Goal: Task Accomplishment & Management: Use online tool/utility

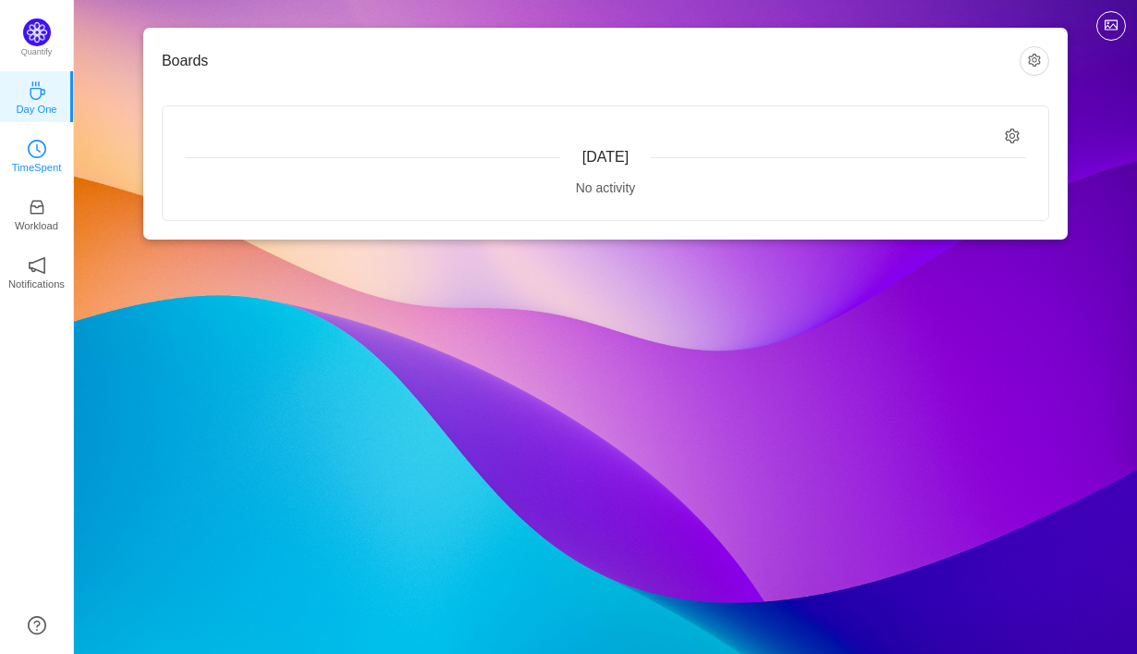
click at [39, 153] on icon "icon: clock-circle" at bounding box center [37, 149] width 18 height 18
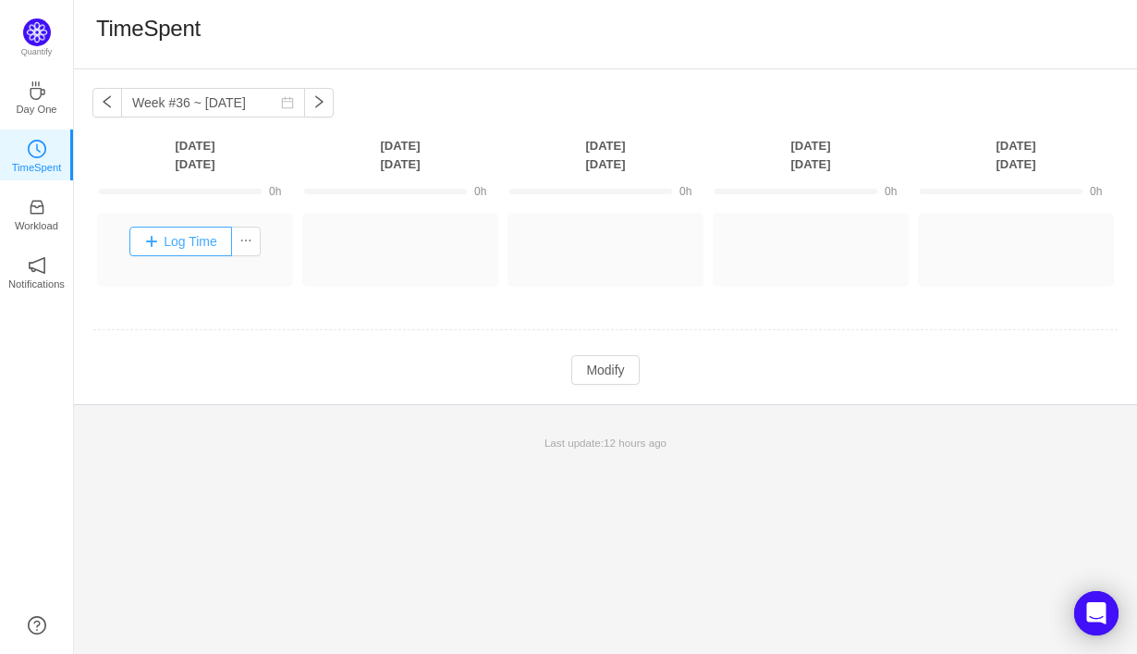
click at [194, 243] on button "Log Time" at bounding box center [180, 242] width 103 height 30
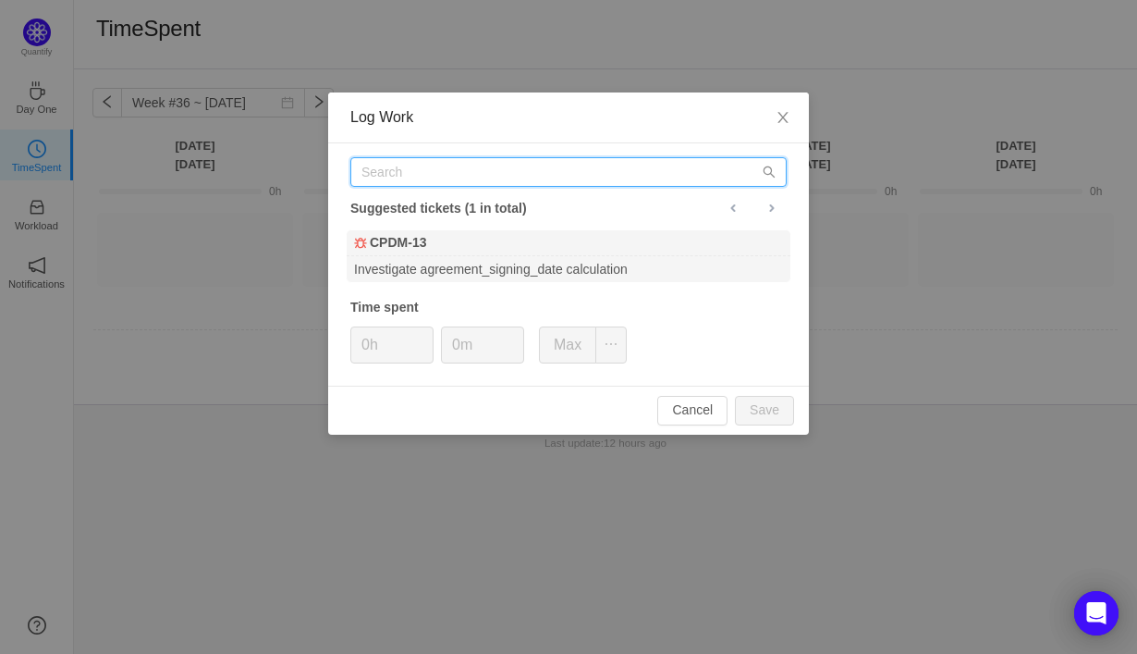
click at [408, 178] on input "text" at bounding box center [568, 172] width 436 height 30
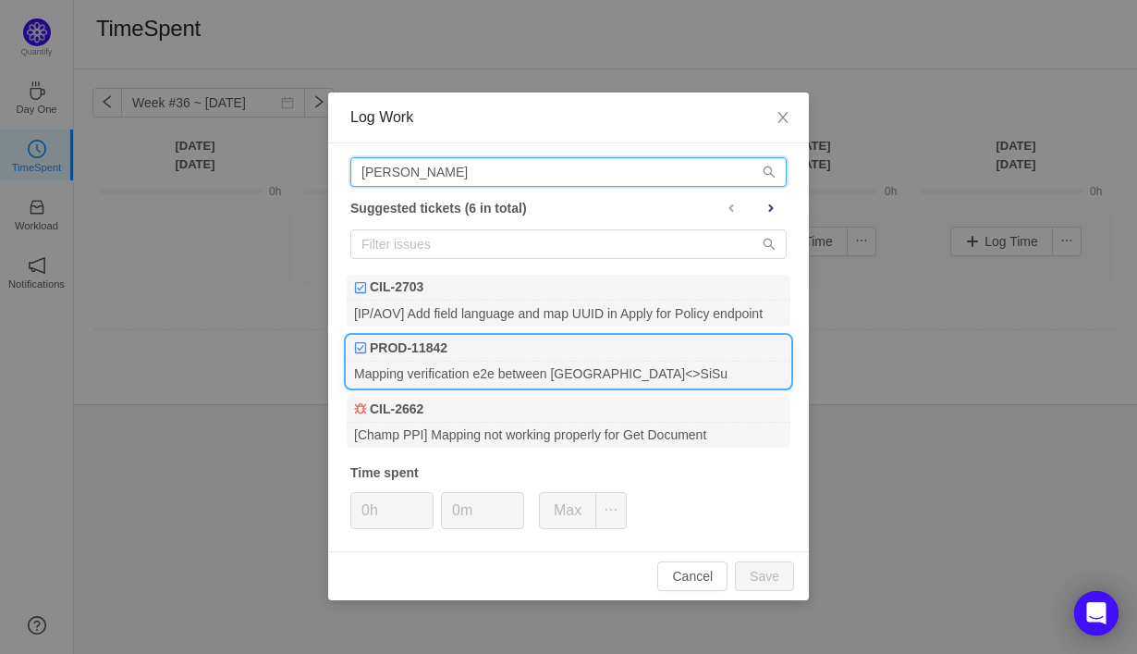
type input "[PERSON_NAME]"
click at [476, 375] on div "Mapping verification e2e between [GEOGRAPHIC_DATA]<>SiSu" at bounding box center [569, 374] width 444 height 25
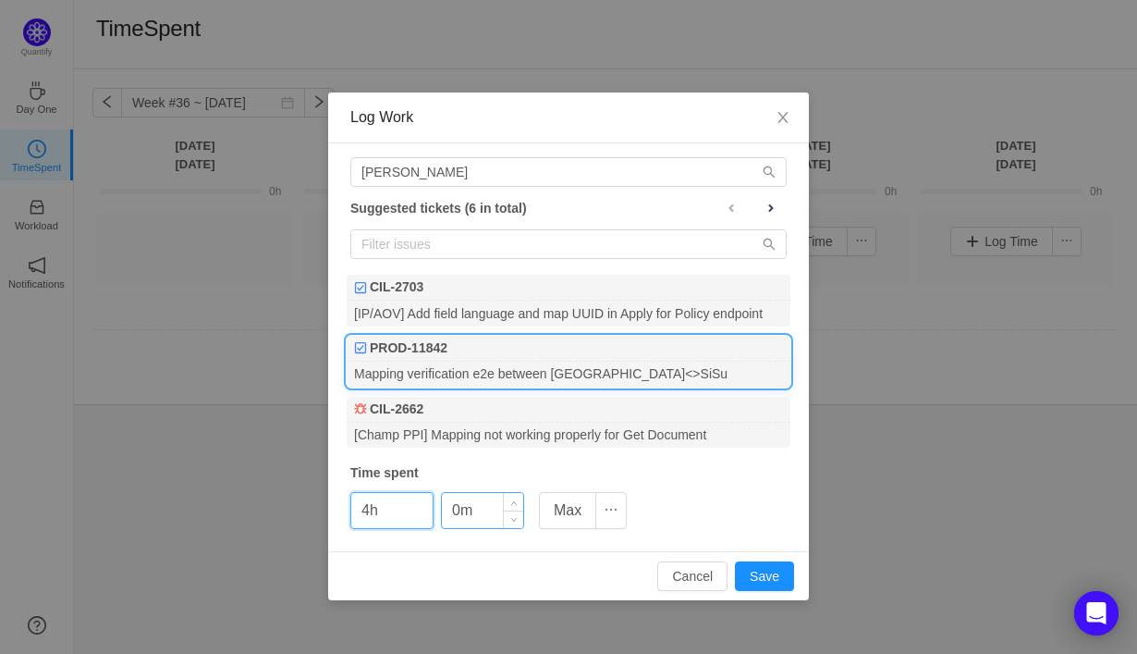
type input "4h"
click at [448, 516] on input "0m" at bounding box center [482, 510] width 81 height 35
type input "20m"
click at [775, 582] on button "Save" at bounding box center [764, 576] width 59 height 30
type input "0h"
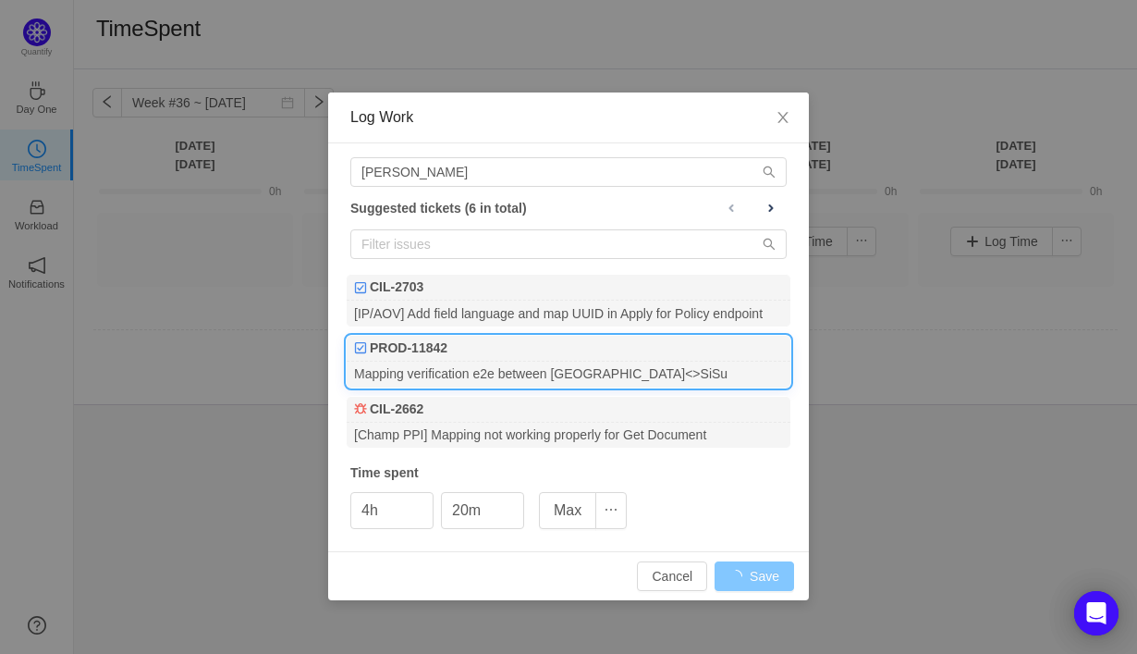
type input "0m"
